Goal: Use online tool/utility: Utilize a website feature to perform a specific function

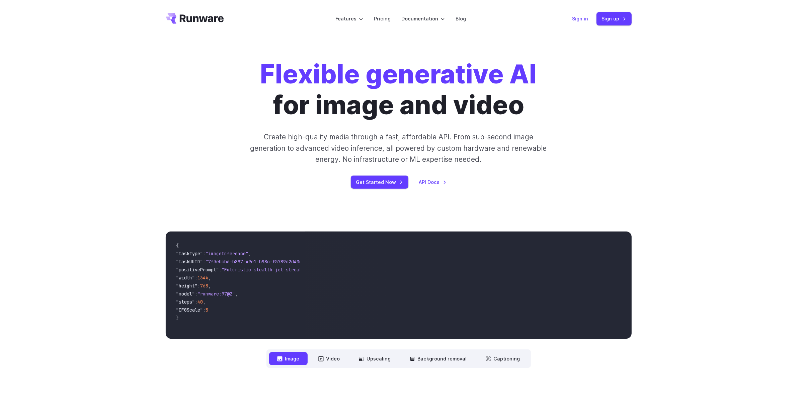
click at [583, 21] on link "Sign in" at bounding box center [581, 19] width 16 height 8
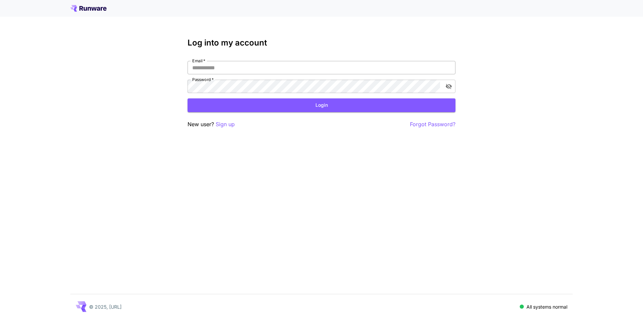
click at [229, 69] on input "Email   *" at bounding box center [321, 67] width 268 height 13
type input "**********"
click button "Login" at bounding box center [321, 105] width 268 height 14
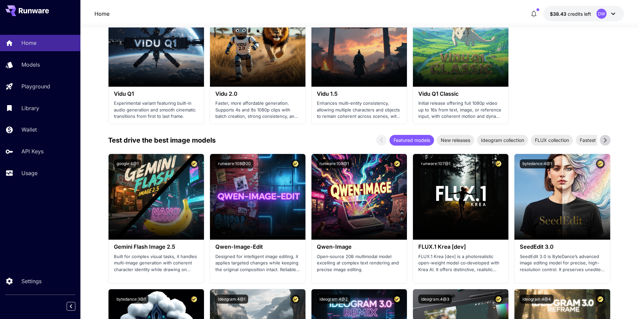
scroll to position [636, 0]
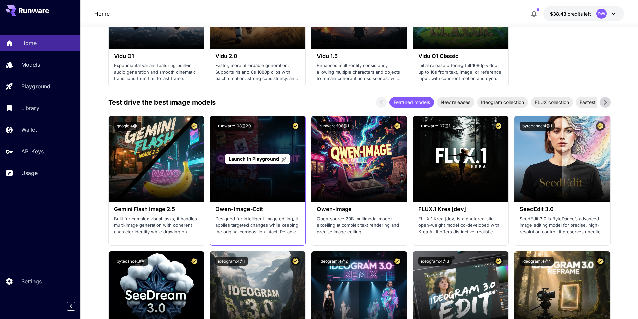
click at [249, 159] on span "Launch in Playground" at bounding box center [254, 159] width 50 height 6
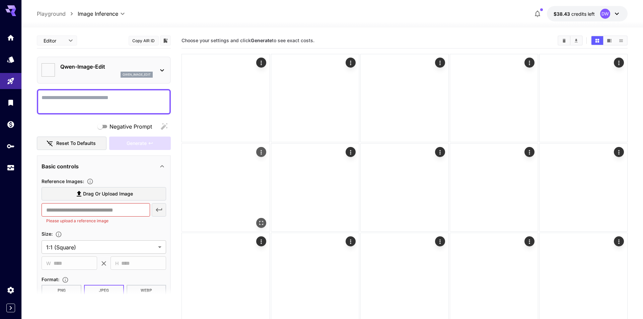
type input "*****"
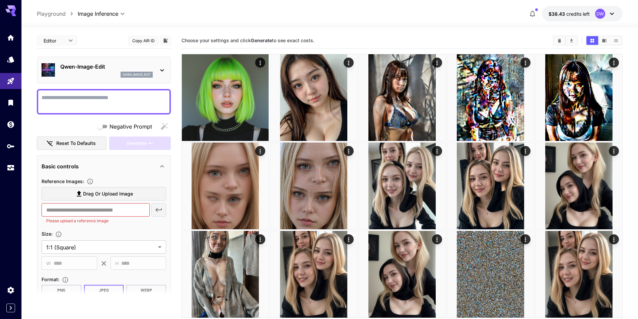
scroll to position [67, 0]
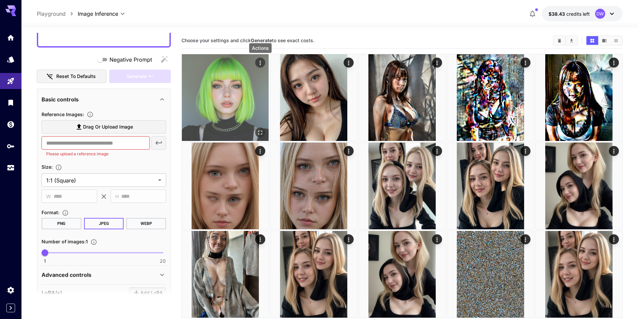
click at [262, 61] on icon "Actions" at bounding box center [260, 63] width 7 height 7
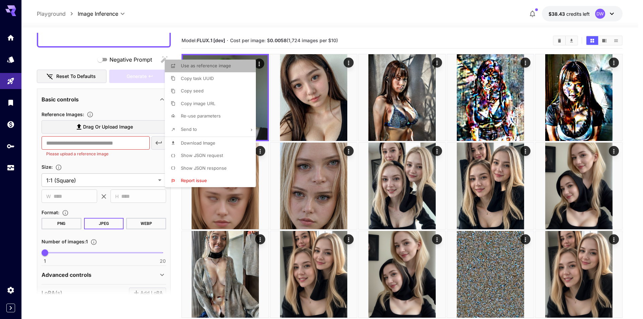
click at [214, 67] on span "Use as reference image" at bounding box center [206, 65] width 50 height 5
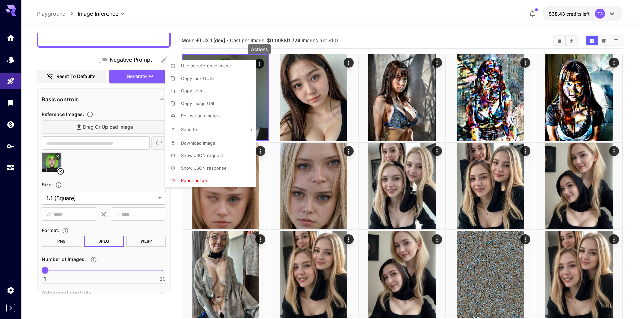
click at [68, 53] on div at bounding box center [321, 159] width 643 height 319
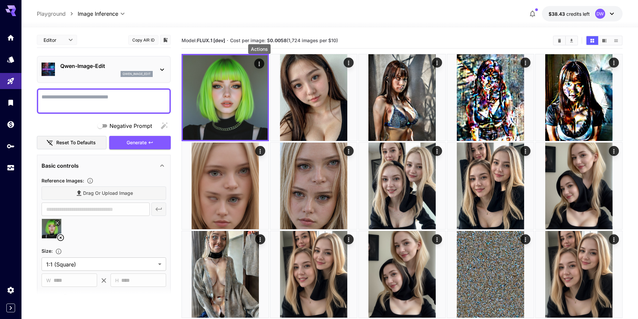
scroll to position [0, 0]
click at [81, 98] on textarea "Negative Prompt" at bounding box center [104, 102] width 125 height 16
type textarea "**********"
click at [139, 142] on span "Generate" at bounding box center [137, 143] width 20 height 8
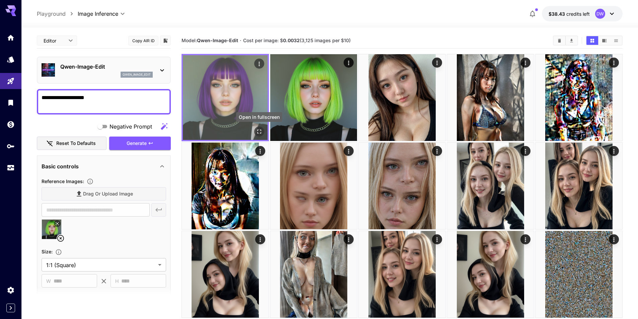
click at [258, 130] on icon "Open in fullscreen" at bounding box center [259, 132] width 4 height 4
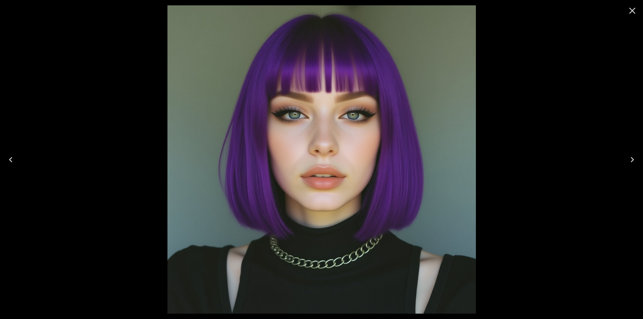
click at [629, 10] on icon "Close" at bounding box center [632, 10] width 11 height 11
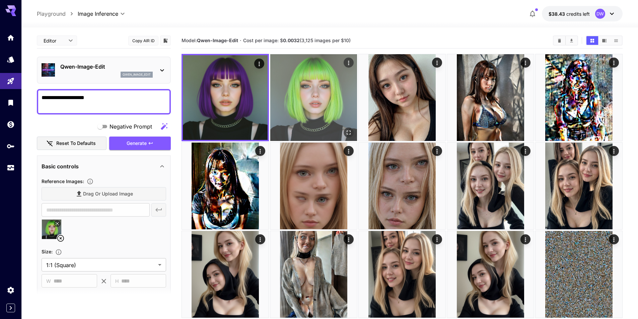
click at [350, 129] on icon "Open in fullscreen" at bounding box center [348, 132] width 7 height 7
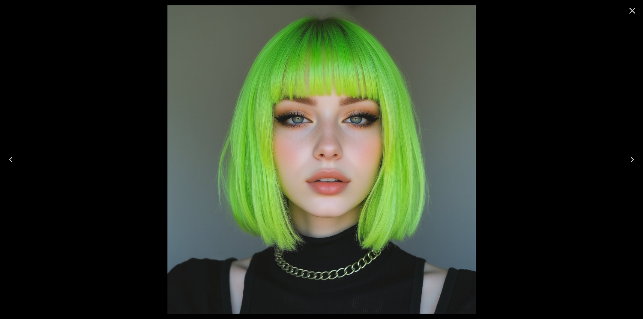
click at [630, 11] on icon "Close" at bounding box center [632, 10] width 11 height 11
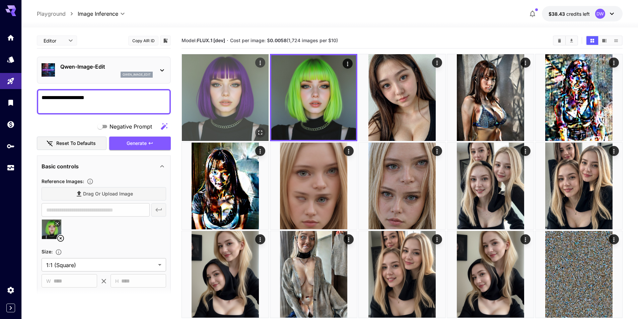
click at [260, 131] on icon "Open in fullscreen" at bounding box center [260, 132] width 7 height 7
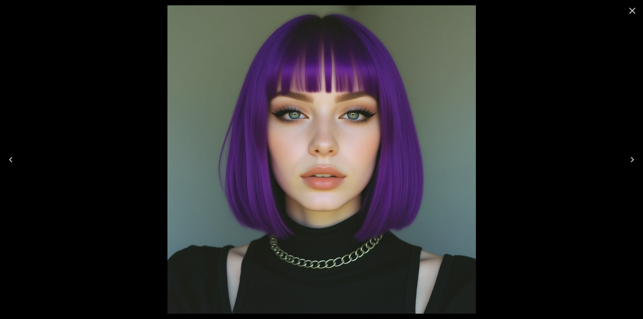
click at [629, 11] on icon "Close" at bounding box center [632, 10] width 11 height 11
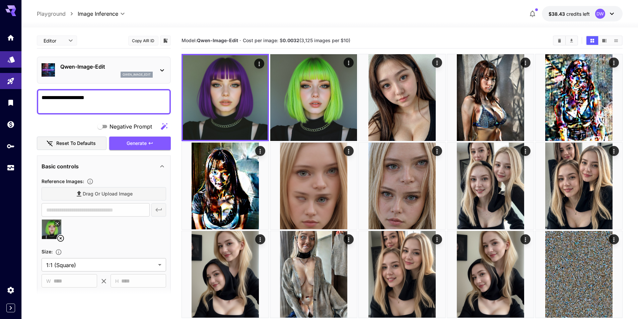
click at [12, 62] on link at bounding box center [10, 59] width 21 height 16
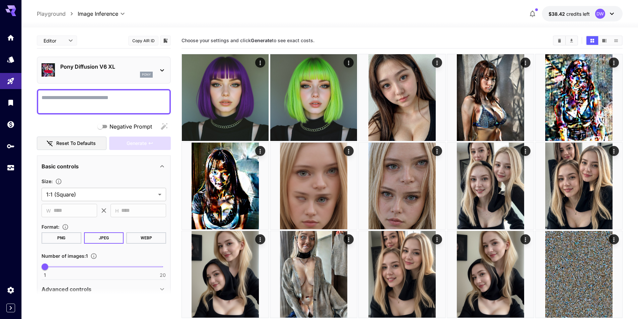
scroll to position [100, 0]
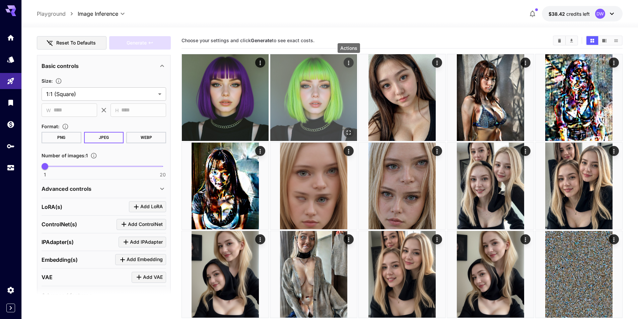
click at [347, 63] on icon "Actions" at bounding box center [348, 63] width 7 height 7
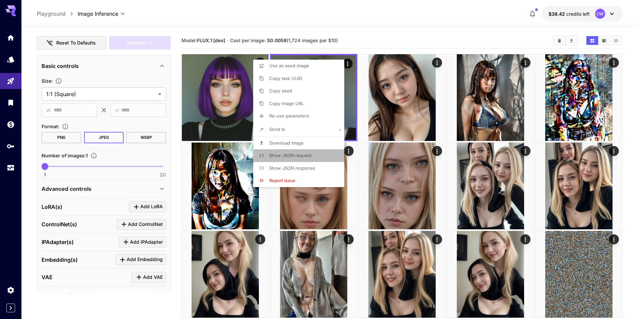
click at [294, 153] on span "Show JSON request" at bounding box center [290, 155] width 42 height 5
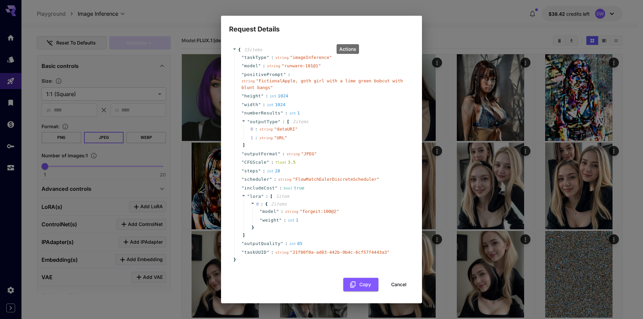
click at [455, 28] on div "Request Details { 15 item s " taskType " : string " imageInference " " model " …" at bounding box center [321, 159] width 643 height 319
click at [399, 284] on button "Cancel" at bounding box center [399, 285] width 30 height 14
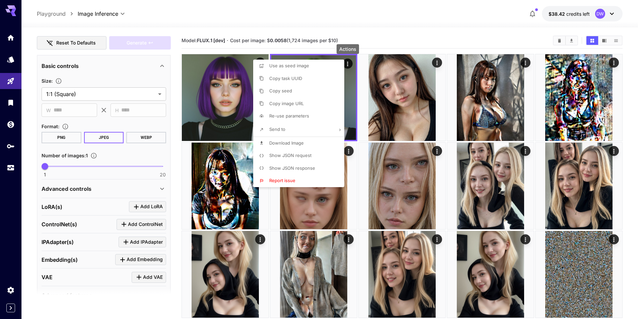
click at [418, 187] on div at bounding box center [321, 159] width 643 height 319
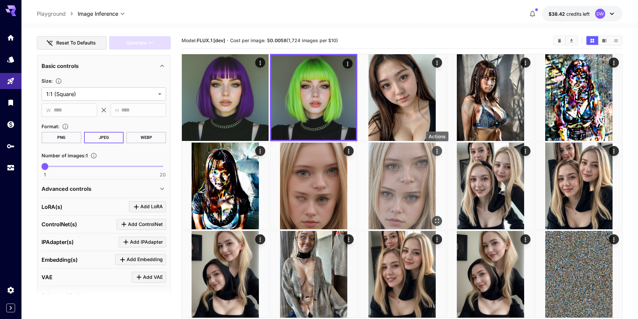
click at [434, 153] on icon "Actions" at bounding box center [437, 151] width 7 height 7
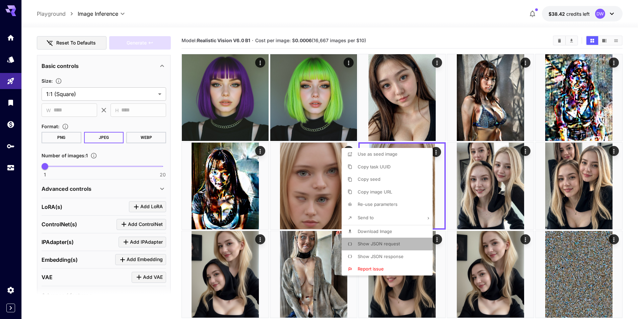
click at [387, 241] on span "Show JSON request" at bounding box center [379, 243] width 42 height 5
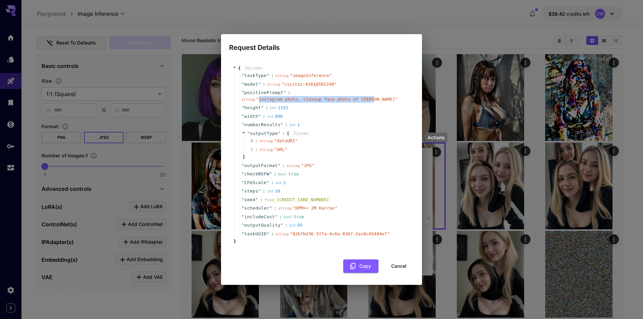
drag, startPoint x: 362, startPoint y: 100, endPoint x: 257, endPoint y: 101, distance: 104.5
click at [257, 101] on span "" instagram photo, closeup face photo of chloe "" at bounding box center [327, 99] width 142 height 5
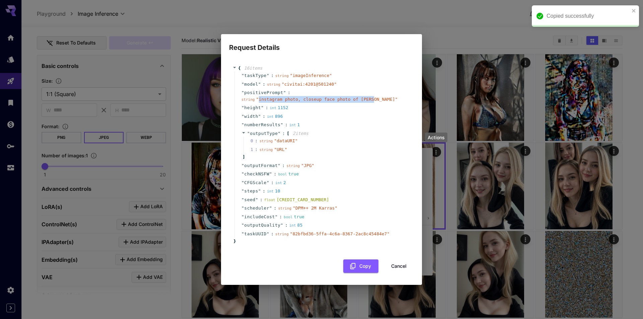
copy span "instagram photo, closeup face photo of chloe"
click at [421, 16] on div "Request Details { 16 item s " taskType " : string " imageInference " " model " …" at bounding box center [321, 159] width 643 height 319
click at [346, 2] on div "Request Details { 16 item s " taskType " : string " imageInference " " model " …" at bounding box center [321, 159] width 643 height 319
click at [399, 269] on button "Cancel" at bounding box center [399, 266] width 30 height 14
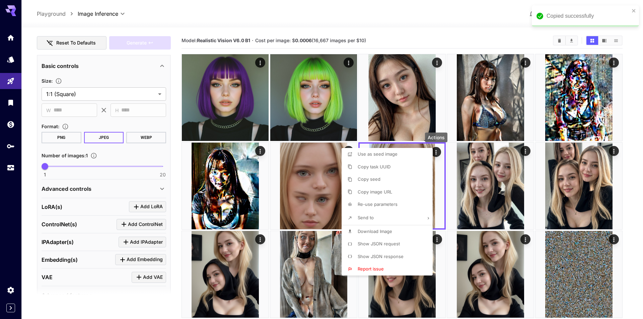
click at [236, 12] on div at bounding box center [321, 159] width 643 height 319
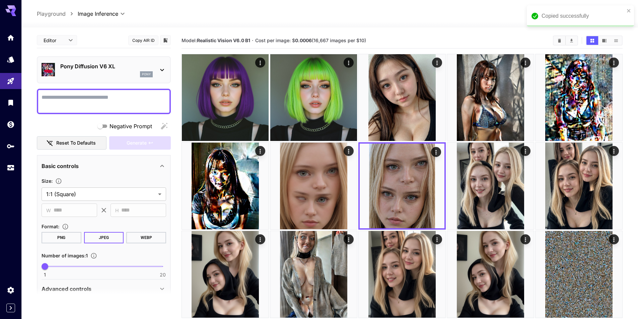
scroll to position [0, 0]
click at [113, 95] on textarea "Negative Prompt" at bounding box center [104, 102] width 125 height 16
paste textarea "**********"
type textarea "**********"
click at [138, 138] on button "Generate" at bounding box center [140, 144] width 62 height 14
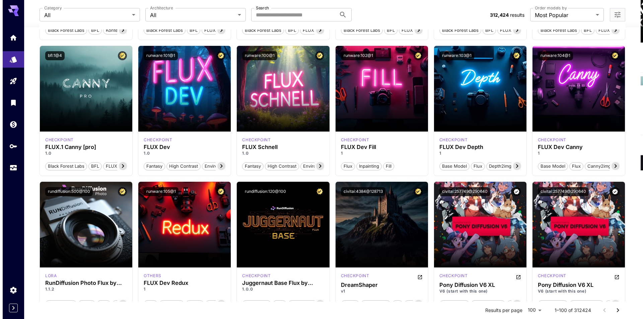
scroll to position [368, 0]
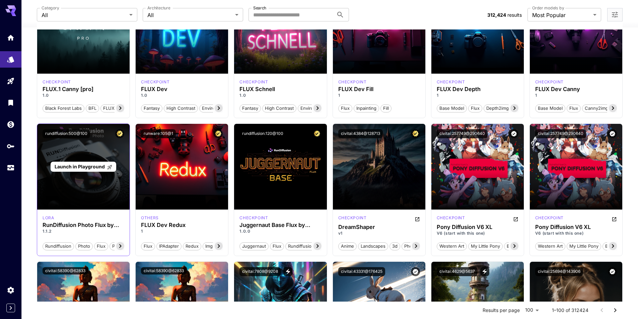
click at [93, 168] on span "Launch in Playground" at bounding box center [80, 167] width 50 height 6
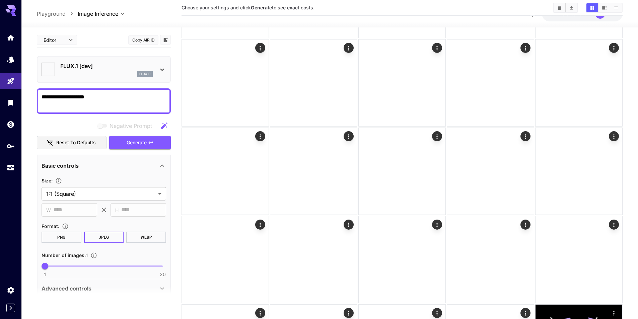
type input "**********"
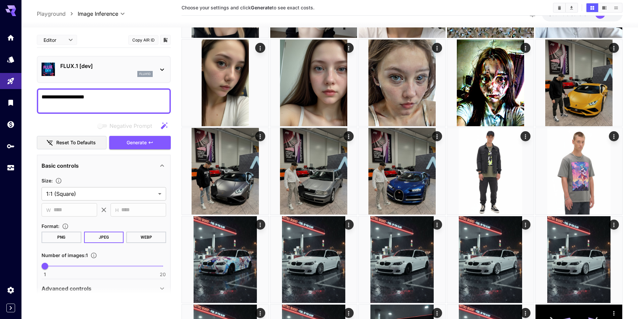
click at [127, 71] on div "flux1d" at bounding box center [106, 74] width 92 height 6
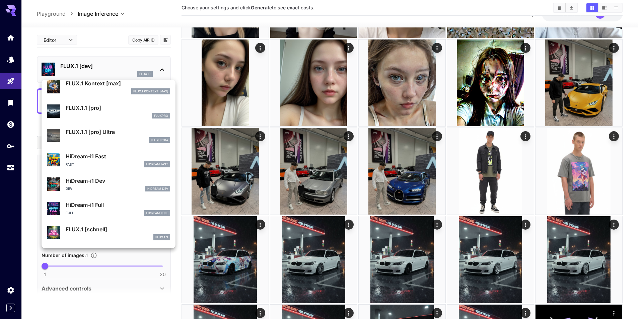
scroll to position [517, 0]
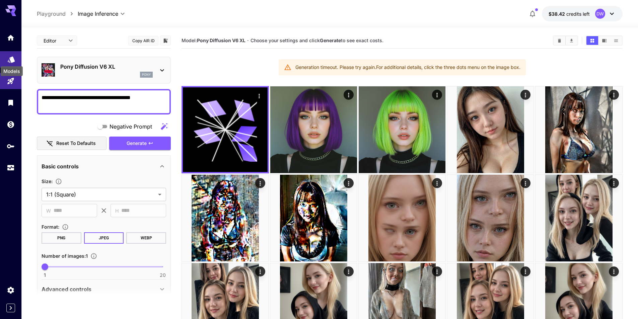
click at [11, 58] on icon "Models" at bounding box center [11, 57] width 7 height 6
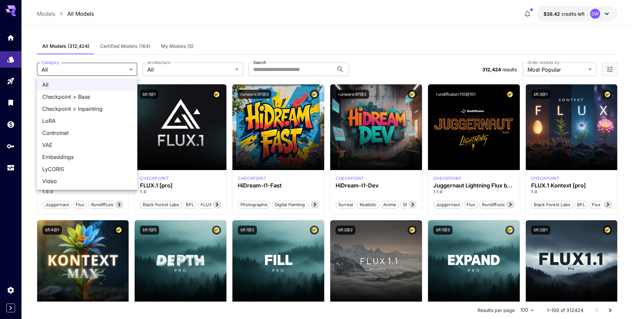
click at [85, 93] on span "Checkpoint > Base" at bounding box center [87, 97] width 90 height 8
type input "**********"
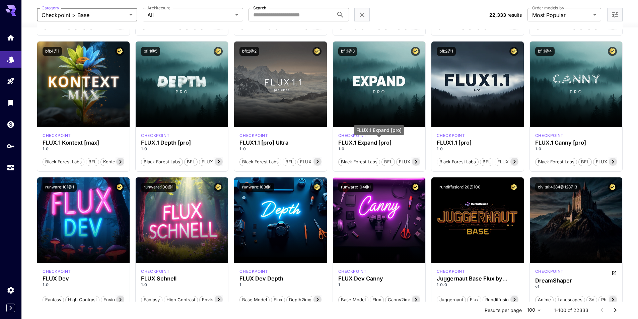
scroll to position [33, 0]
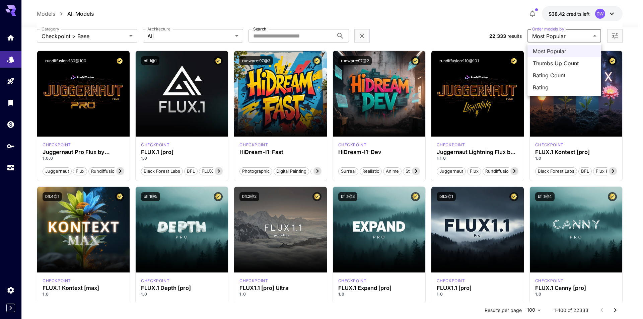
click at [565, 36] on div at bounding box center [321, 159] width 643 height 319
click at [558, 67] on span "Thumbs Up Count" at bounding box center [564, 63] width 63 height 8
type input "**********"
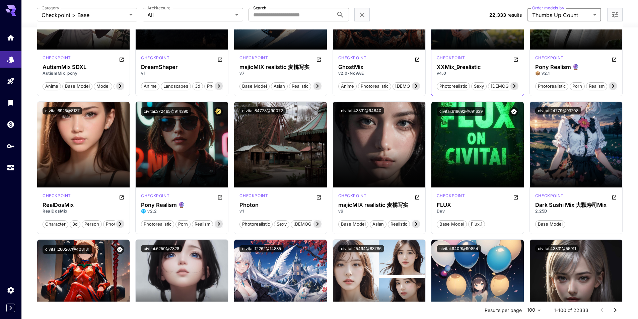
scroll to position [268, 0]
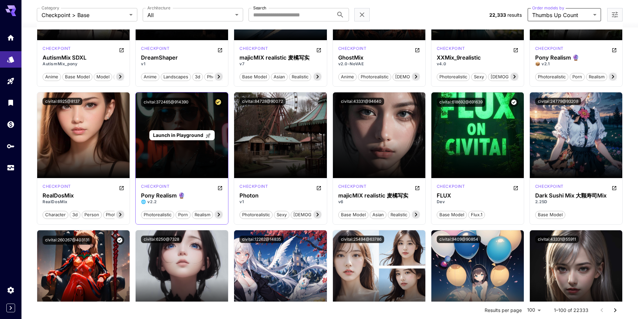
click at [180, 134] on span "Launch in Playground" at bounding box center [178, 135] width 50 height 6
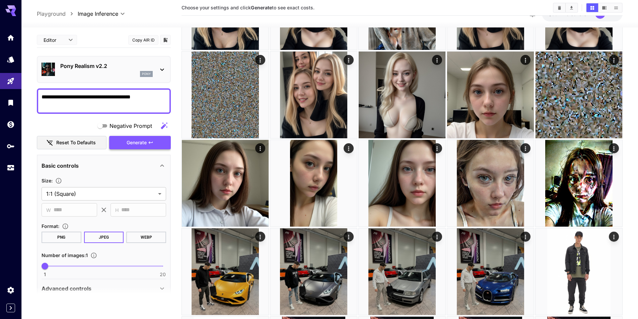
click at [142, 140] on span "Generate" at bounding box center [137, 143] width 20 height 8
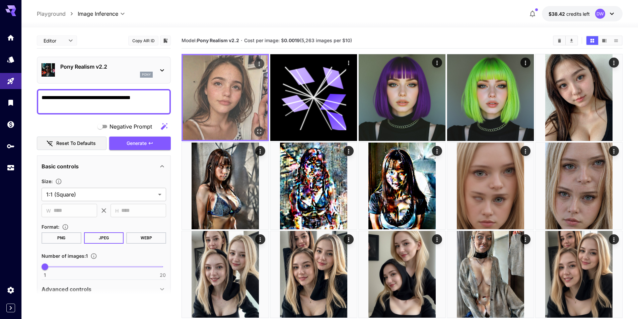
click at [257, 129] on icon "Open in fullscreen" at bounding box center [259, 131] width 7 height 7
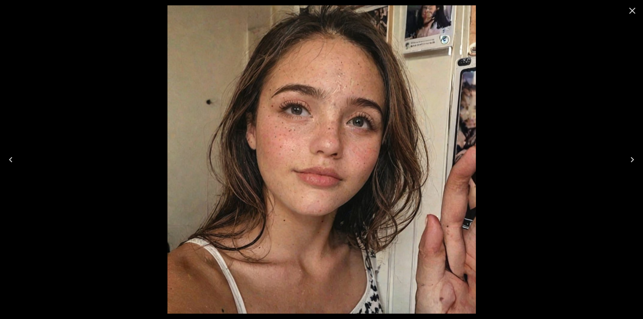
click at [631, 9] on icon "Close" at bounding box center [632, 11] width 6 height 6
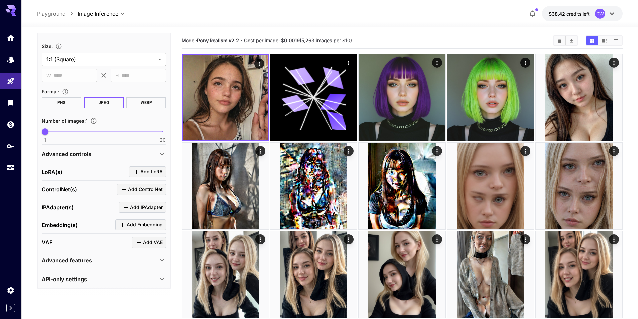
scroll to position [137, 0]
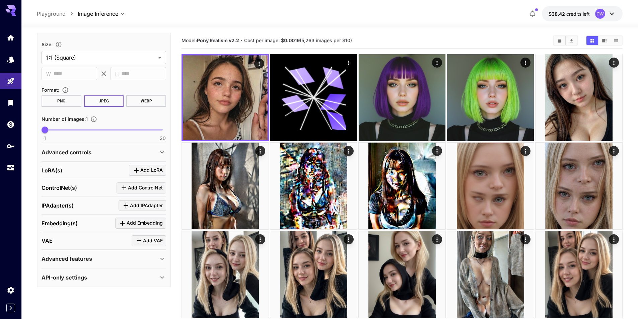
click at [88, 153] on p "Advanced controls" at bounding box center [67, 152] width 50 height 8
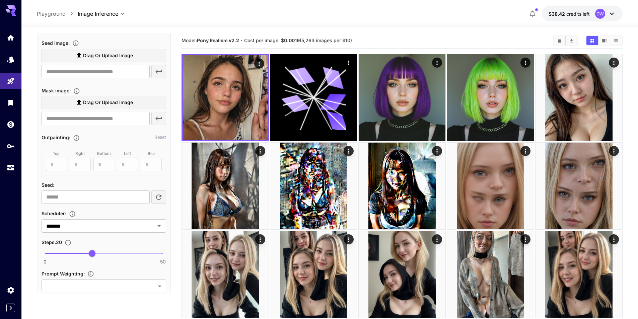
scroll to position [271, 0]
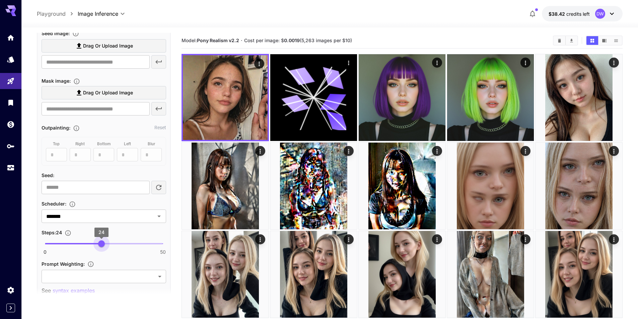
type input "**"
drag, startPoint x: 92, startPoint y: 243, endPoint x: 106, endPoint y: 243, distance: 13.7
click at [106, 243] on span "26" at bounding box center [106, 243] width 7 height 7
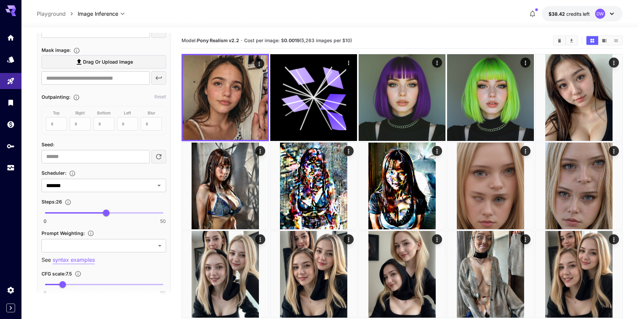
scroll to position [304, 0]
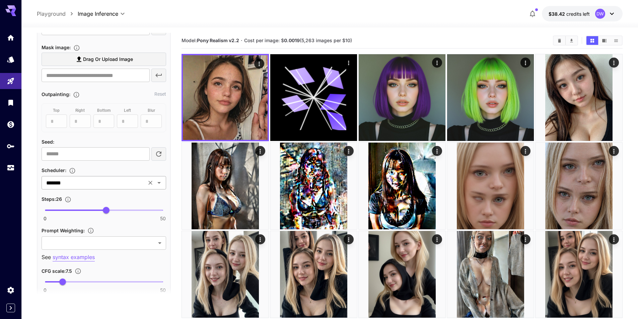
click at [74, 179] on input "*******" at bounding box center [94, 182] width 101 height 9
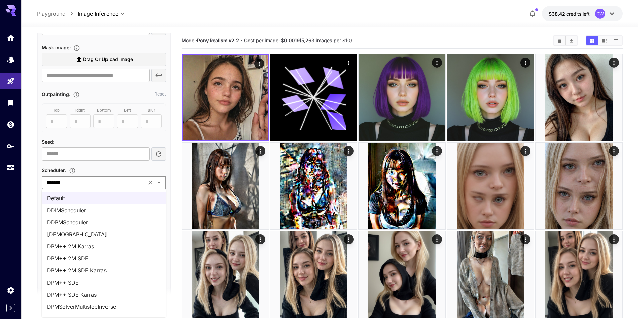
click at [97, 272] on li "DPM++ 2M SDE Karras" at bounding box center [104, 270] width 125 height 12
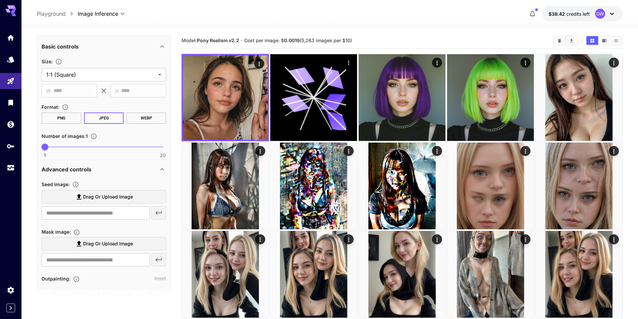
scroll to position [70, 0]
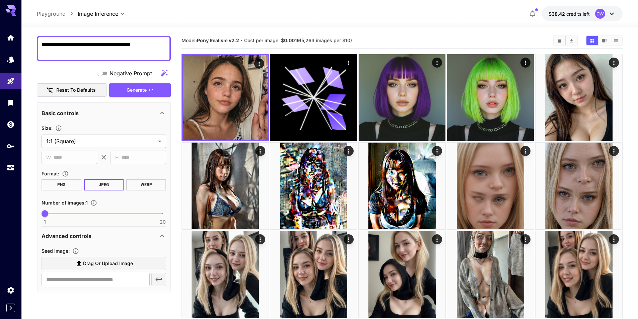
scroll to position [36, 0]
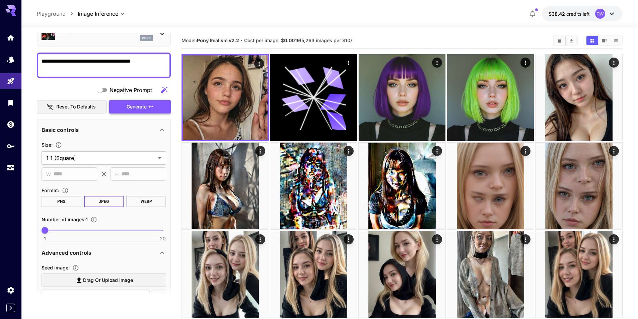
click at [140, 106] on span "Generate" at bounding box center [137, 107] width 20 height 8
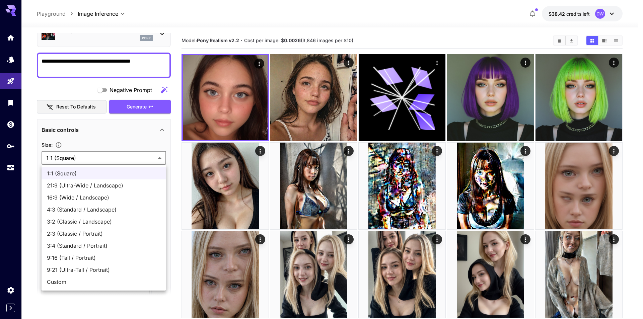
click at [75, 242] on span "3:4 (Standard / Portrait)" at bounding box center [104, 246] width 114 height 8
type input "**********"
type input "***"
type input "****"
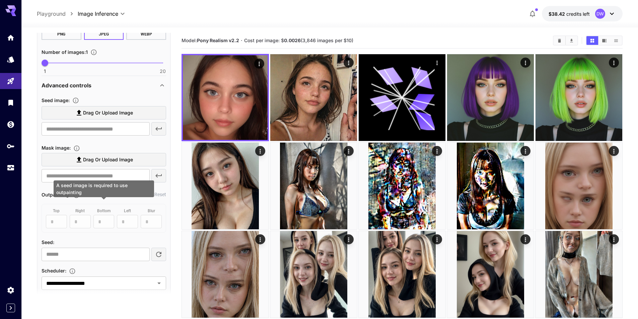
scroll to position [237, 0]
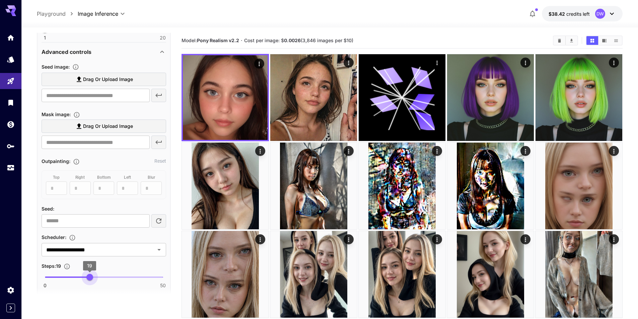
type input "**"
drag, startPoint x: 103, startPoint y: 276, endPoint x: 86, endPoint y: 278, distance: 17.5
click at [86, 278] on span "17" at bounding box center [85, 277] width 7 height 7
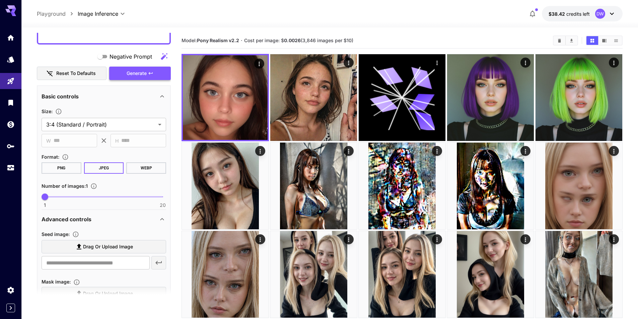
click at [139, 72] on span "Generate" at bounding box center [137, 73] width 20 height 8
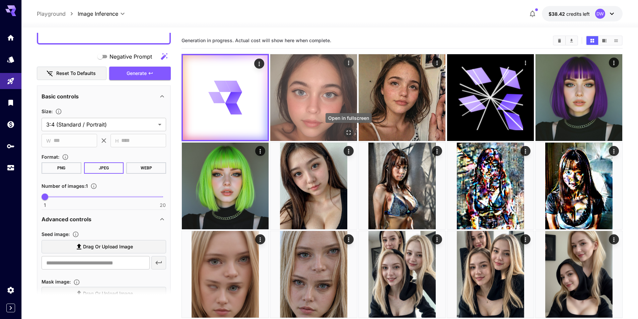
click at [349, 135] on icon "Open in fullscreen" at bounding box center [348, 132] width 7 height 7
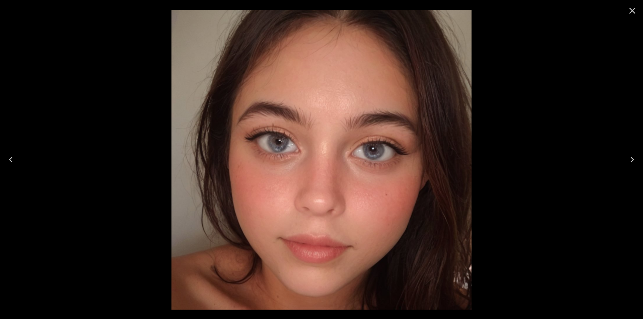
click at [629, 11] on icon "Close" at bounding box center [632, 10] width 11 height 11
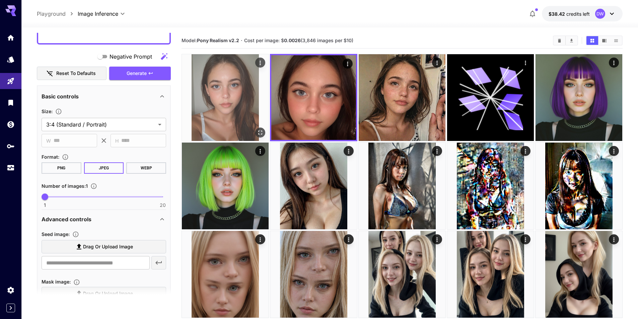
click at [260, 130] on icon "Open in fullscreen" at bounding box center [260, 132] width 7 height 7
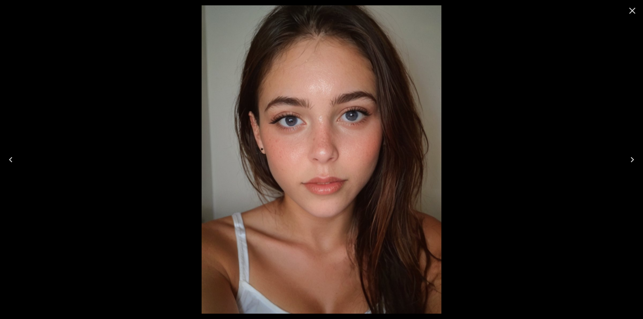
click at [624, 12] on button "Close" at bounding box center [632, 11] width 16 height 16
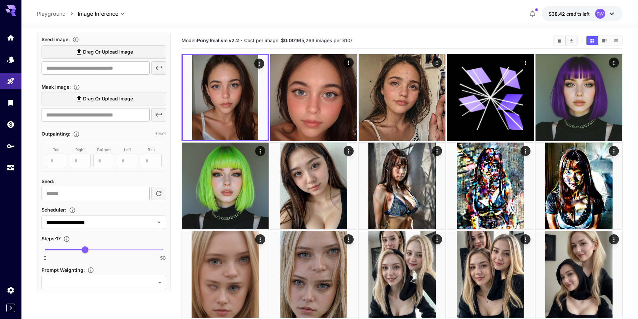
scroll to position [271, 0]
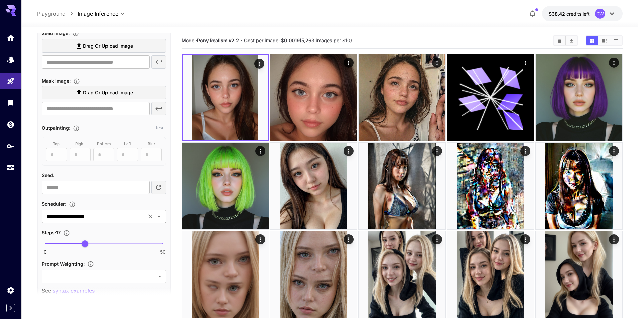
click at [97, 222] on div "**********" at bounding box center [104, 216] width 125 height 13
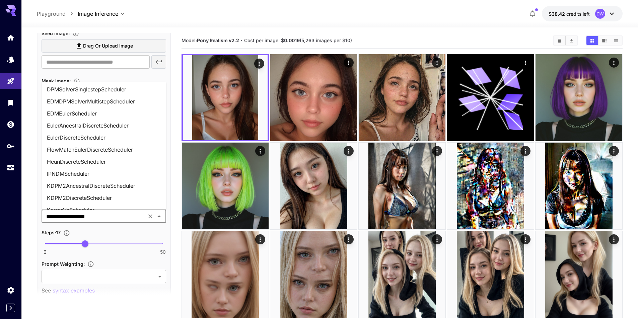
scroll to position [134, 0]
click at [87, 136] on li "EulerAncestralDiscreteScheduler" at bounding box center [104, 138] width 125 height 12
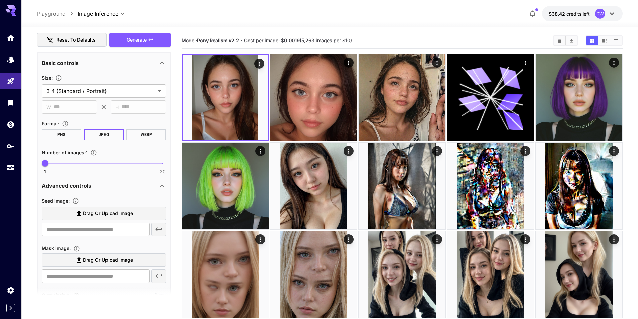
scroll to position [0, 0]
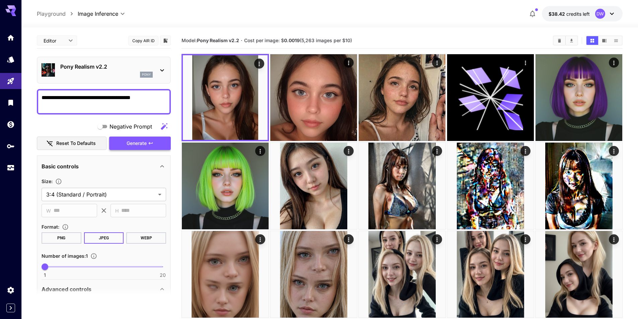
click at [137, 146] on span "Generate" at bounding box center [137, 143] width 20 height 8
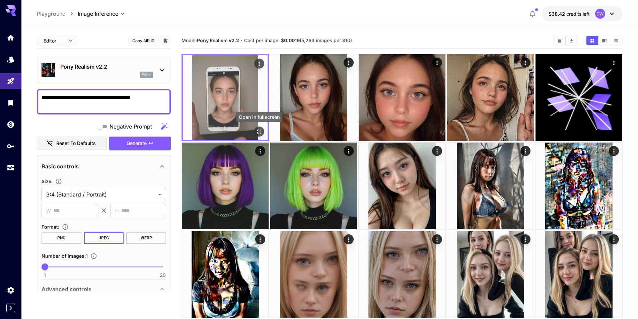
click at [258, 132] on icon "Open in fullscreen" at bounding box center [259, 131] width 7 height 7
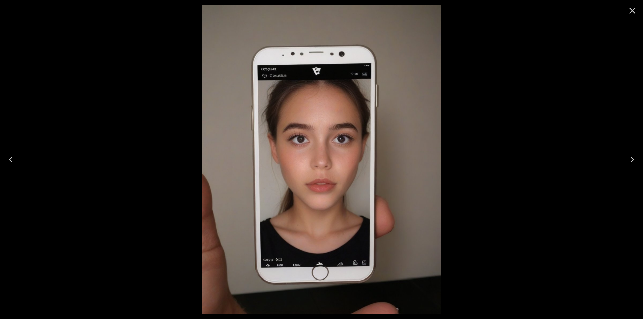
click at [633, 11] on icon "Close" at bounding box center [632, 11] width 6 height 6
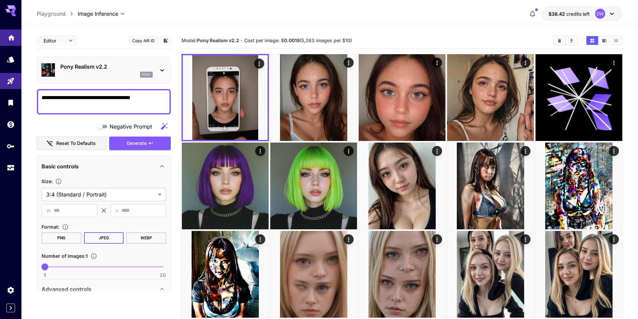
click at [13, 39] on icon "Home" at bounding box center [11, 36] width 7 height 6
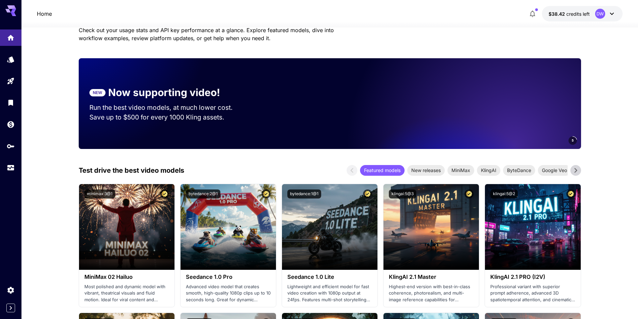
scroll to position [67, 0]
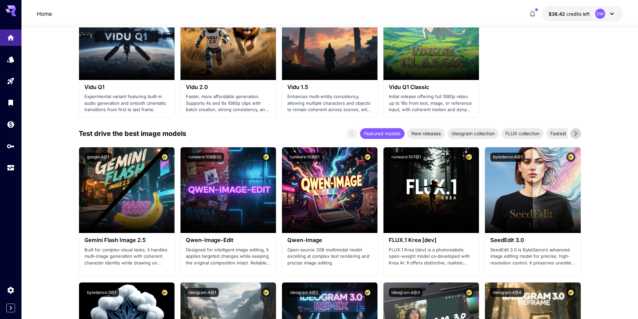
scroll to position [703, 0]
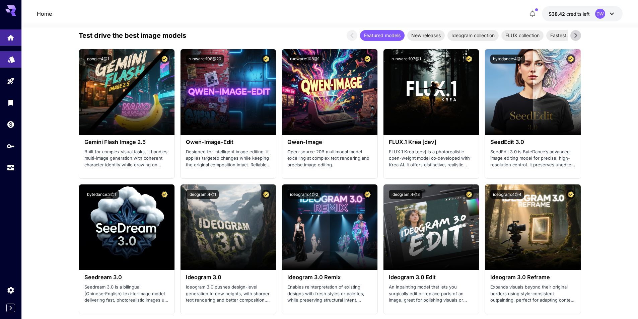
click at [13, 63] on link at bounding box center [10, 59] width 21 height 16
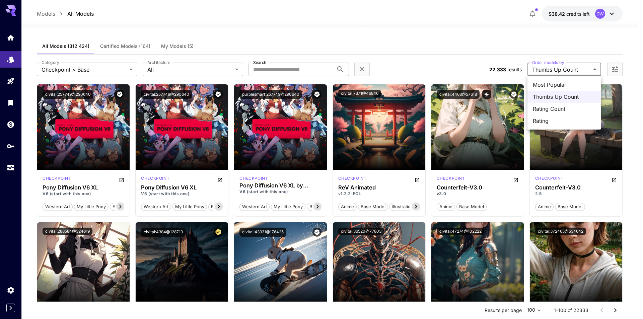
click at [562, 109] on span "Rating Count" at bounding box center [564, 109] width 63 height 8
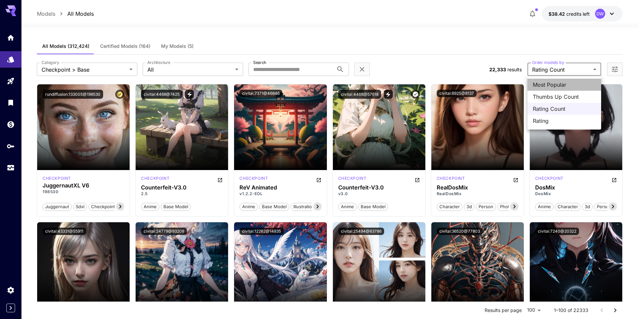
click at [555, 85] on span "Most Popular" at bounding box center [564, 85] width 63 height 8
type input "**********"
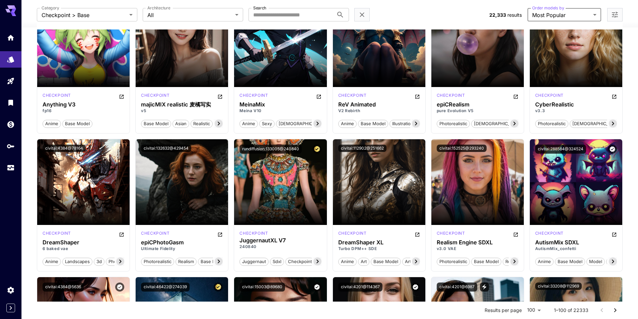
scroll to position [1741, 0]
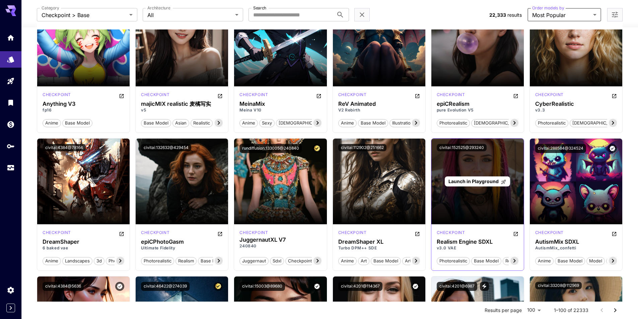
click at [472, 183] on span "Launch in Playground" at bounding box center [473, 181] width 50 height 6
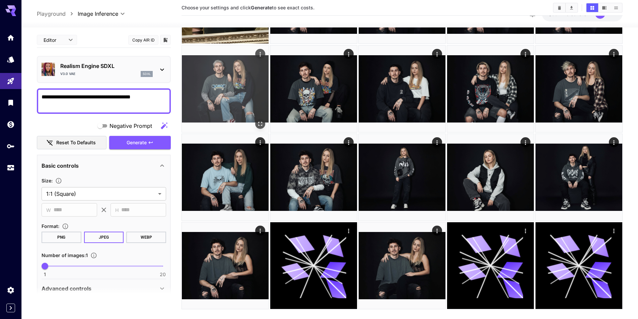
scroll to position [1433, 0]
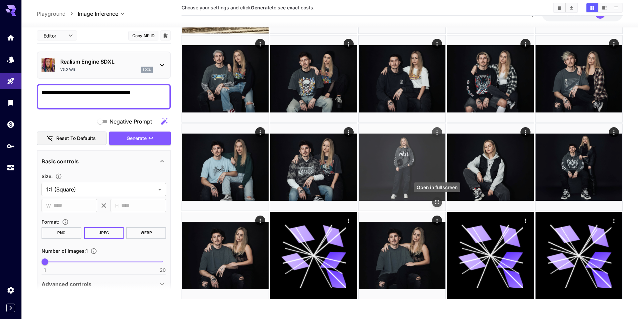
click at [438, 202] on icon "Open in fullscreen" at bounding box center [437, 202] width 7 height 7
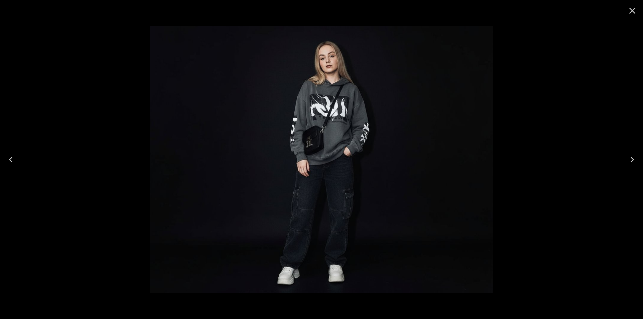
click at [629, 14] on icon "Close" at bounding box center [632, 10] width 11 height 11
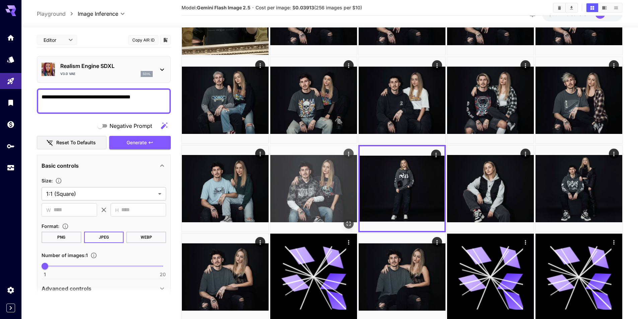
scroll to position [1400, 0]
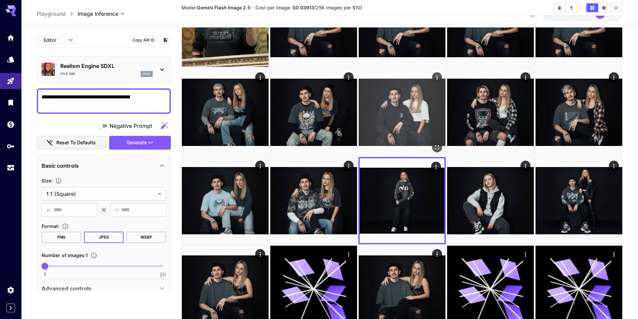
click at [436, 146] on icon "Open in fullscreen" at bounding box center [437, 147] width 4 height 4
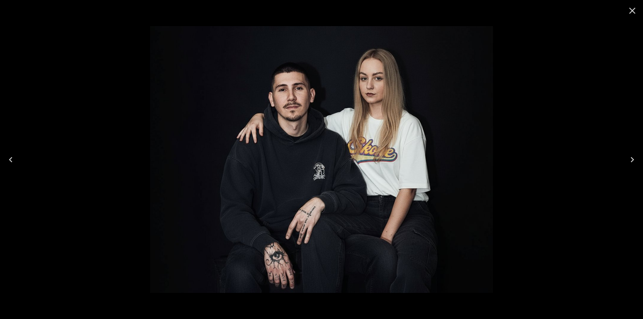
click at [632, 13] on icon "Close" at bounding box center [632, 10] width 11 height 11
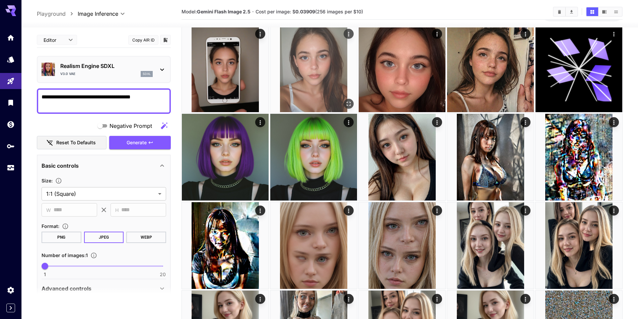
scroll to position [0, 0]
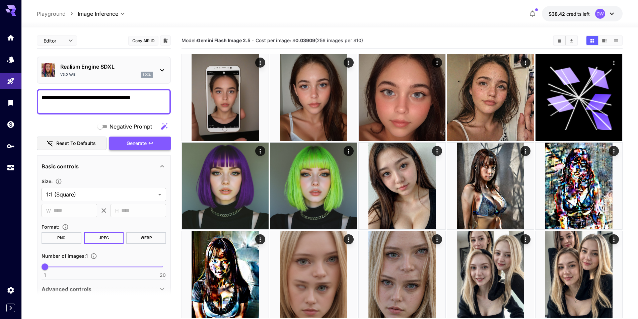
click at [139, 141] on span "Generate" at bounding box center [137, 143] width 20 height 8
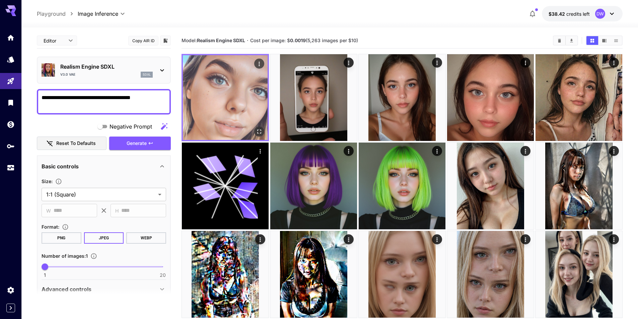
click at [242, 83] on img at bounding box center [225, 97] width 85 height 85
click at [262, 133] on icon "Open in fullscreen" at bounding box center [259, 131] width 7 height 7
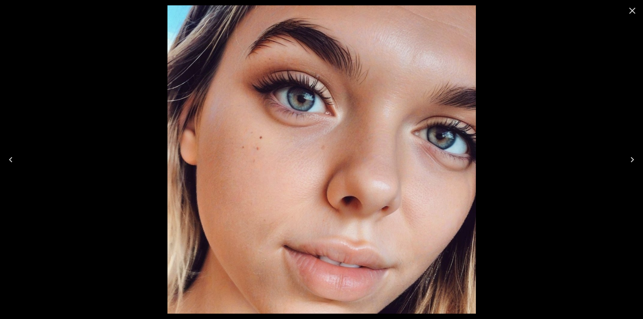
click at [633, 10] on icon "Close" at bounding box center [632, 11] width 6 height 6
